Goal: Task Accomplishment & Management: Use online tool/utility

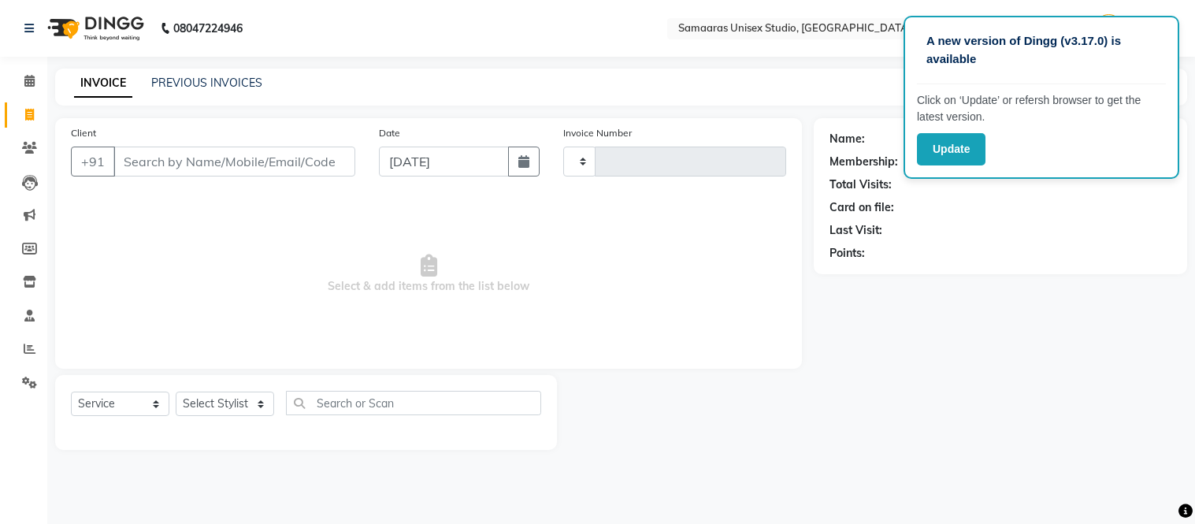
select select "service"
click at [128, 28] on img at bounding box center [94, 28] width 108 height 44
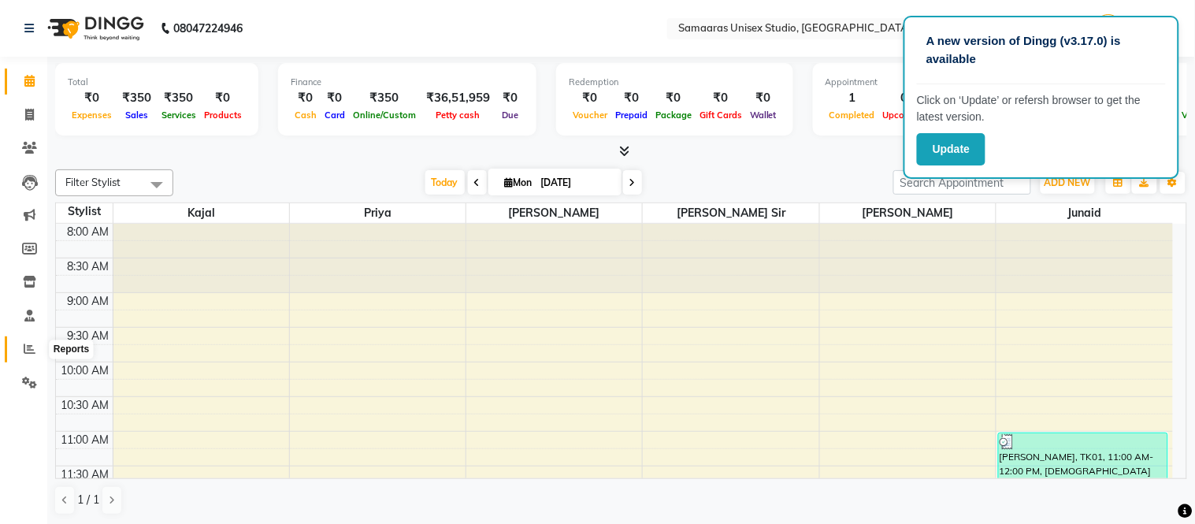
click at [21, 348] on span at bounding box center [30, 349] width 28 height 18
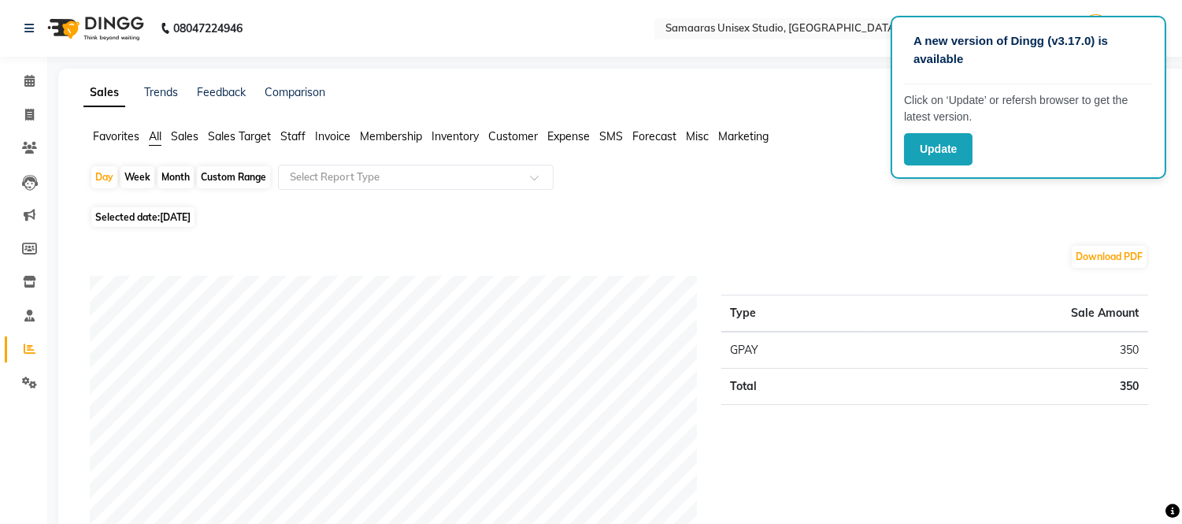
click at [235, 138] on span "Sales Target" at bounding box center [239, 136] width 63 height 14
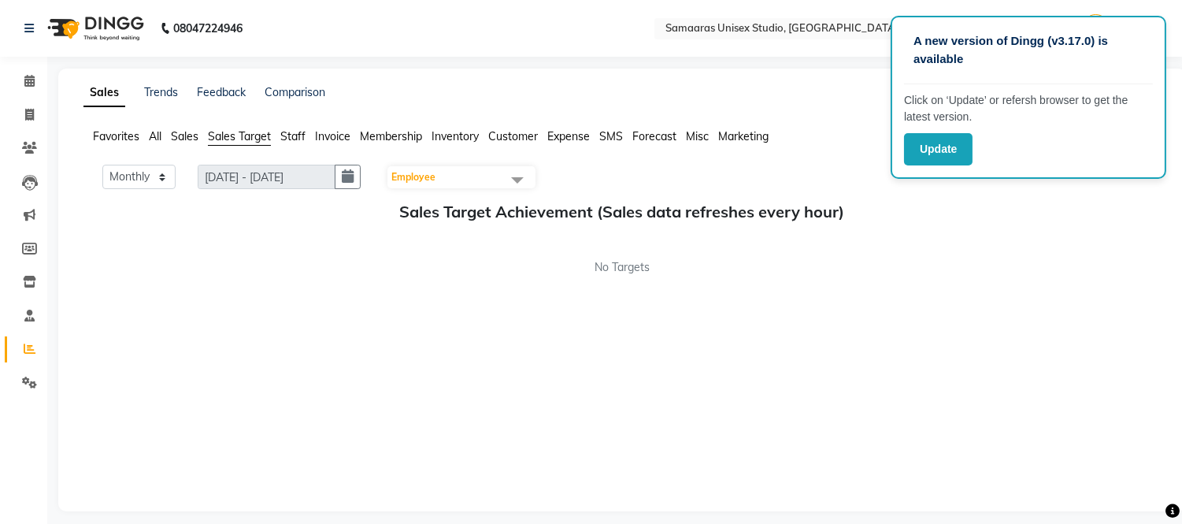
click at [302, 137] on span "Staff" at bounding box center [292, 136] width 25 height 14
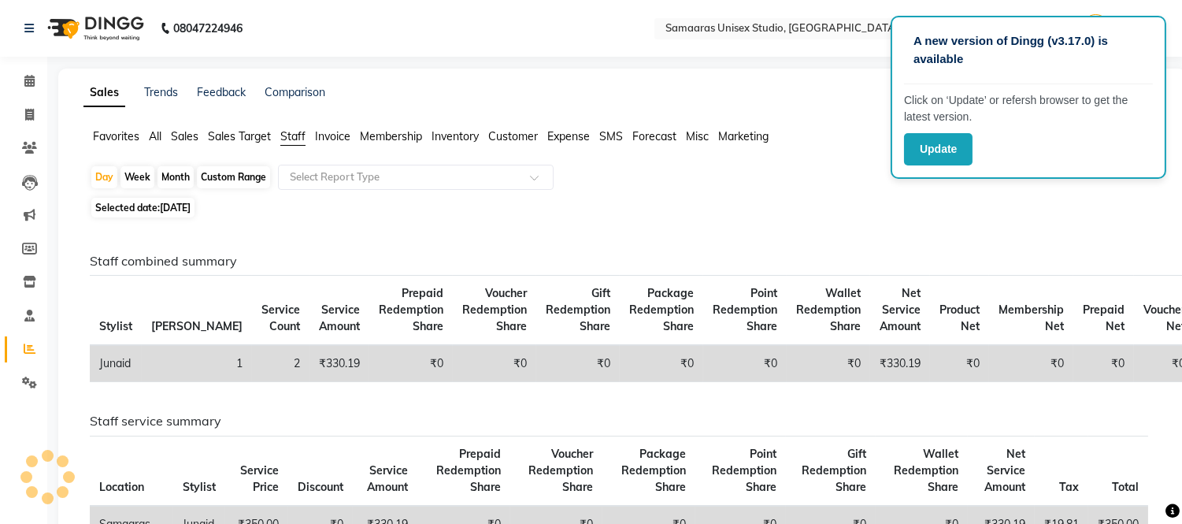
click at [224, 171] on div "Custom Range" at bounding box center [233, 177] width 73 height 22
select select "9"
select select "2025"
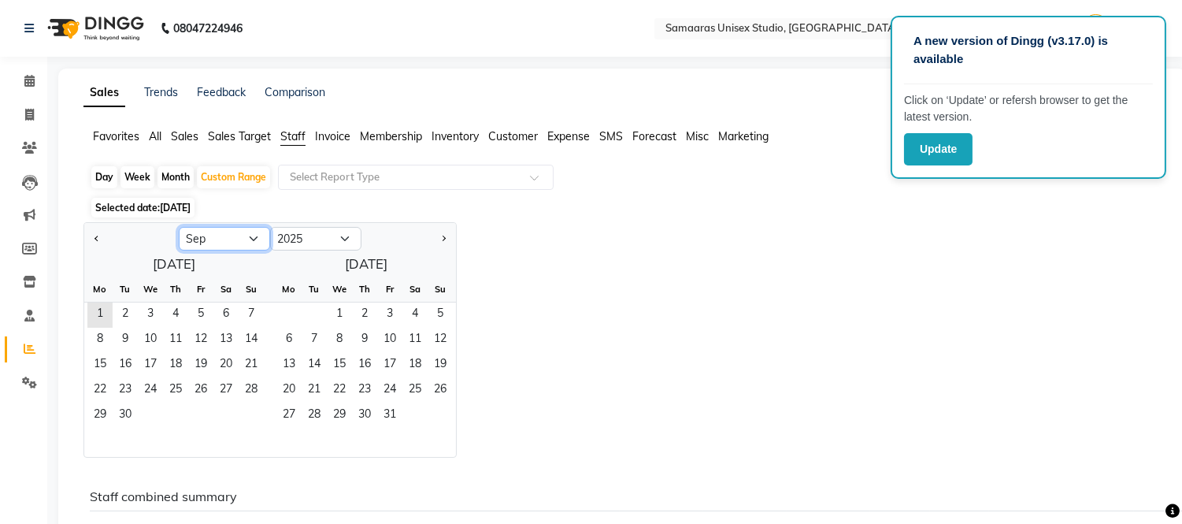
click at [238, 237] on select "Jan Feb Mar Apr May Jun [DATE] Aug Sep Oct Nov Dec" at bounding box center [224, 239] width 91 height 24
select select "8"
click at [179, 227] on select "Jan Feb Mar Apr May Jun [DATE] Aug Sep Oct Nov Dec" at bounding box center [224, 239] width 91 height 24
click at [193, 307] on span "1" at bounding box center [200, 315] width 25 height 25
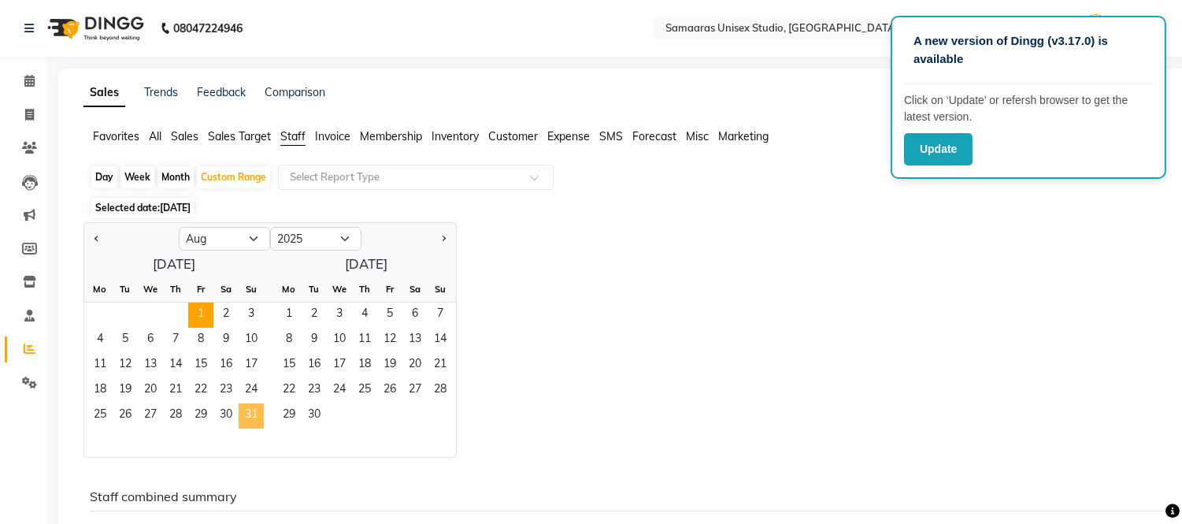
click at [254, 423] on span "31" at bounding box center [251, 415] width 25 height 25
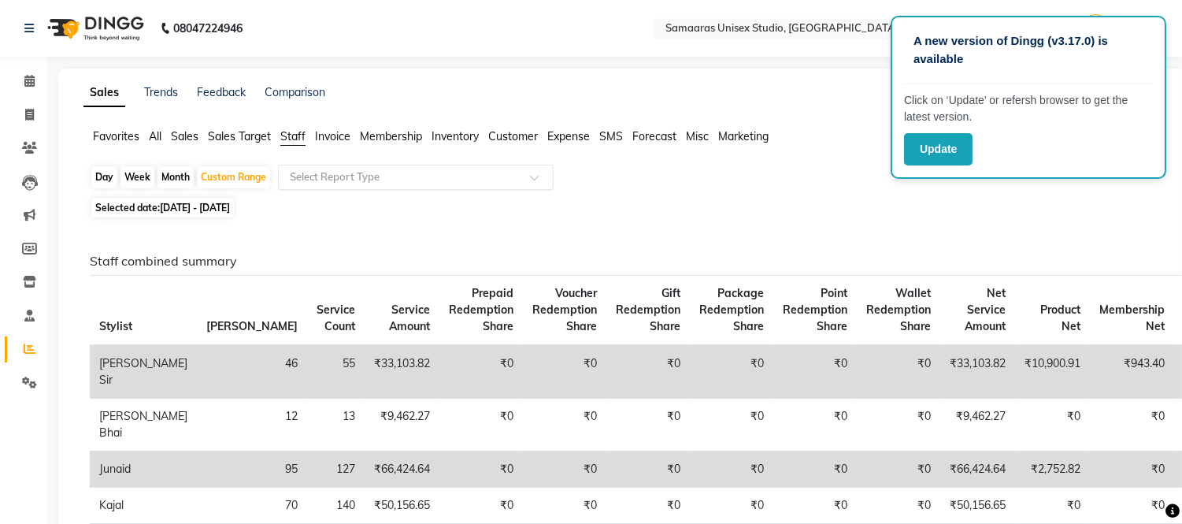
click at [328, 179] on input "text" at bounding box center [400, 177] width 227 height 16
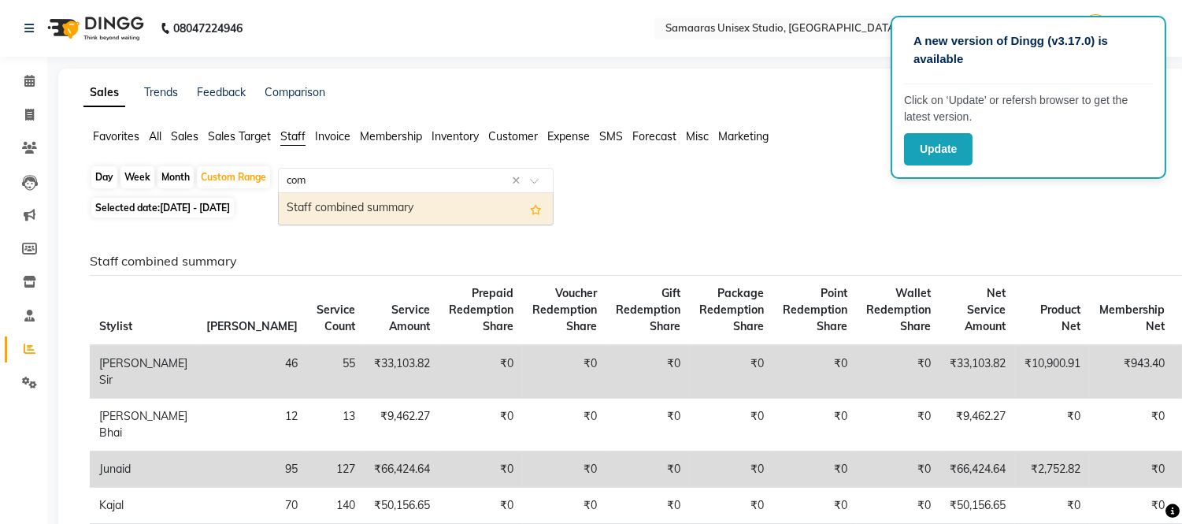
type input "comb"
click at [344, 215] on div "Staff combined summary" at bounding box center [416, 209] width 274 height 32
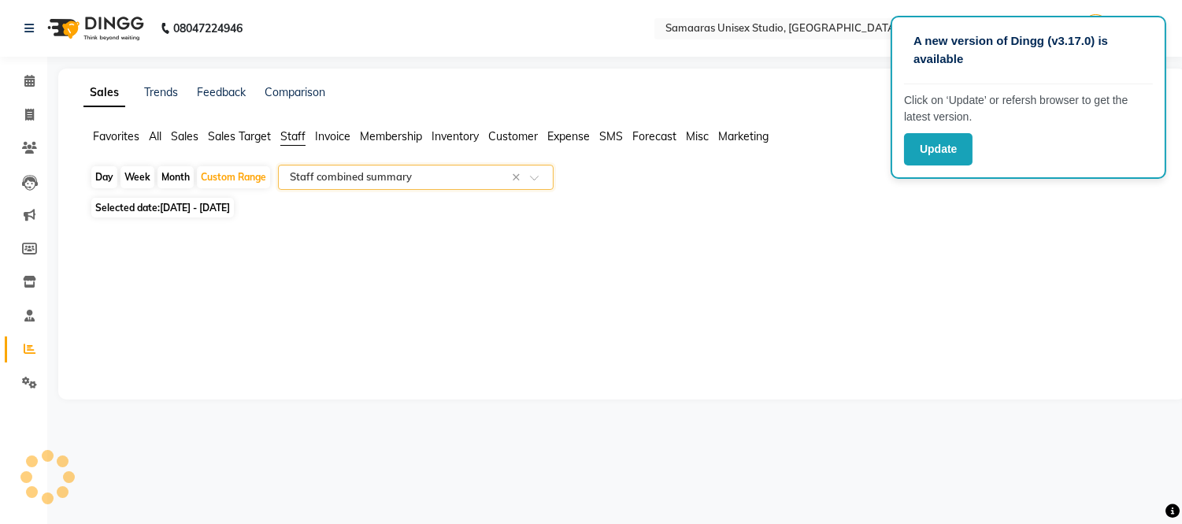
select select "full_report"
select select "csv"
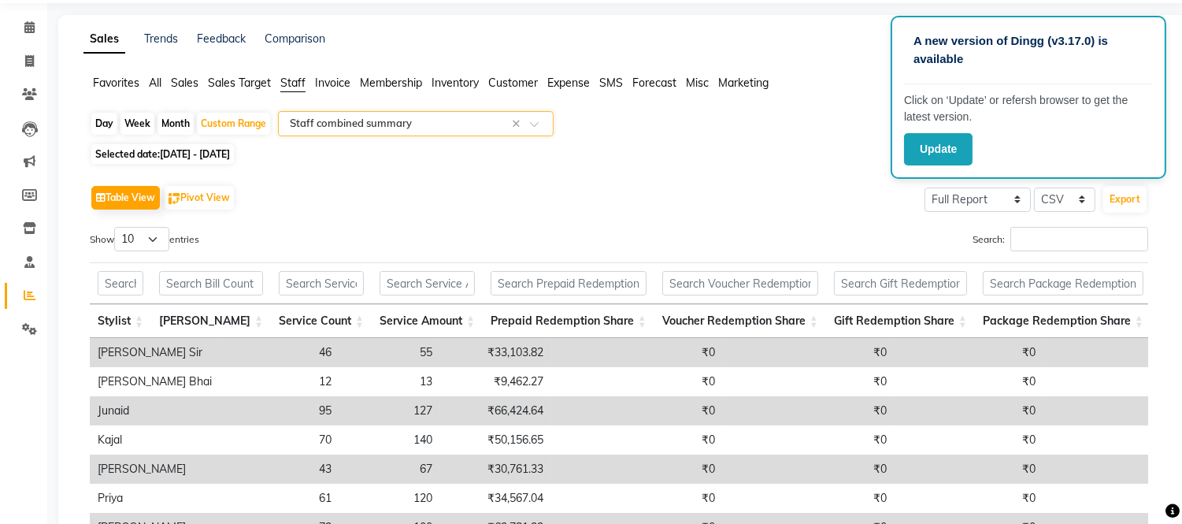
scroll to position [175, 0]
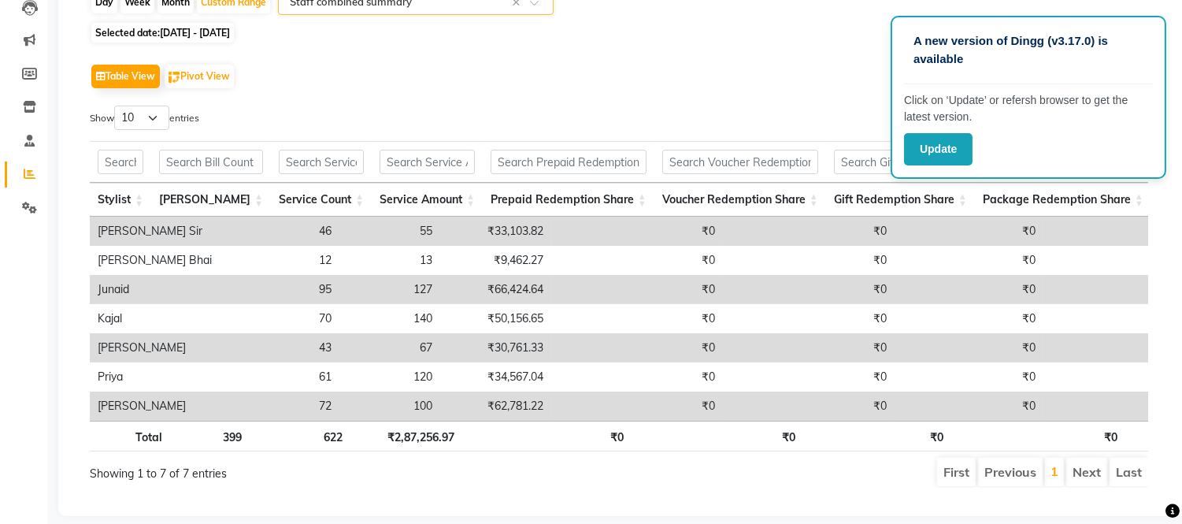
click at [647, 72] on div "Table View Pivot View Select Full Report Filtered Report Select CSV PDF Export" at bounding box center [619, 76] width 1059 height 33
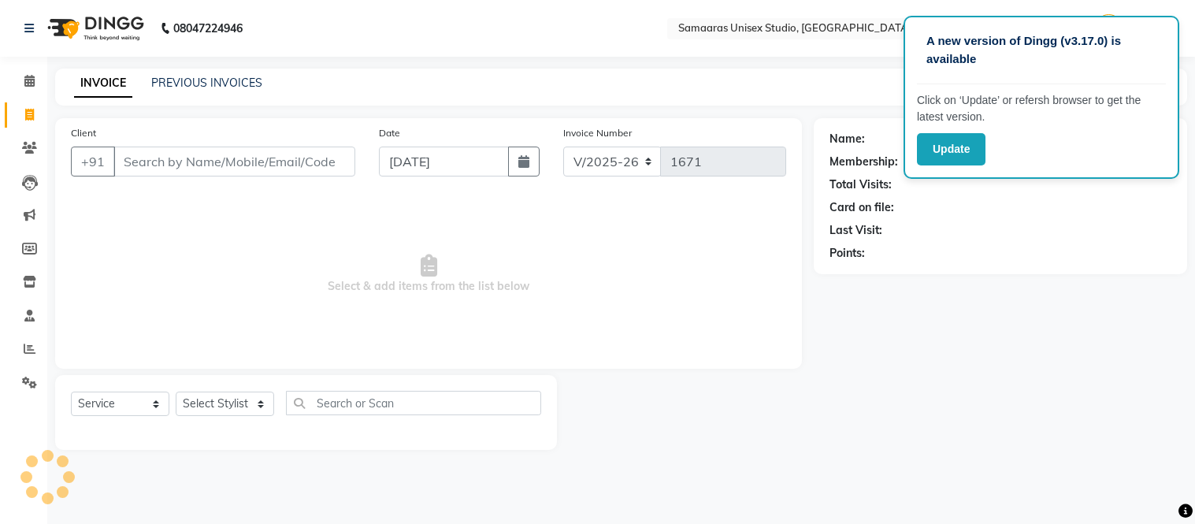
select select "4525"
select select "service"
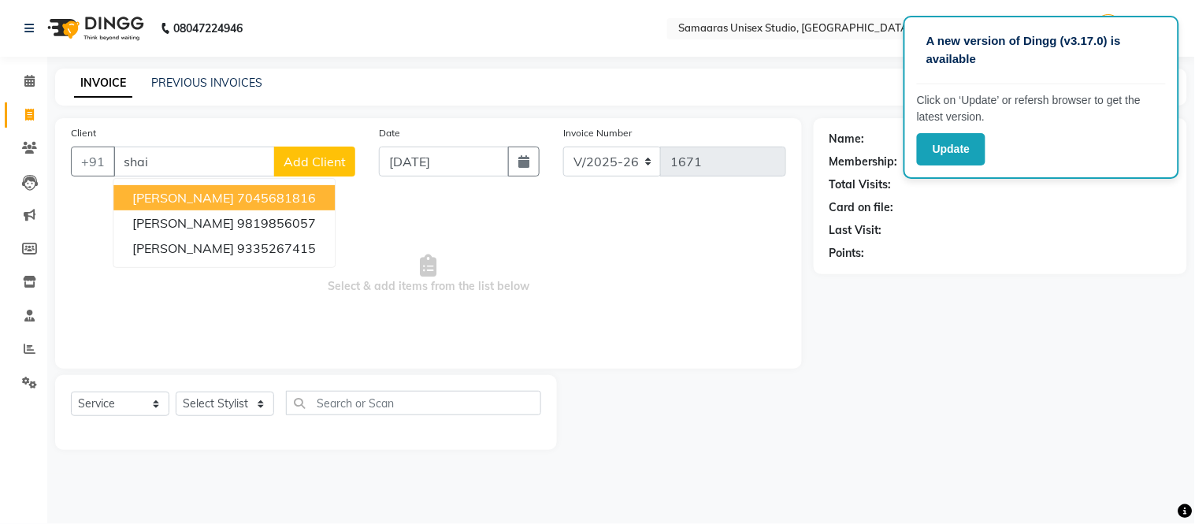
type input "shai"
click at [293, 59] on div "A new version of Dingg (v3.17.0) is available Click on ‘Update’ or refersh brow…" at bounding box center [597, 262] width 1195 height 524
